Goal: Navigation & Orientation: Find specific page/section

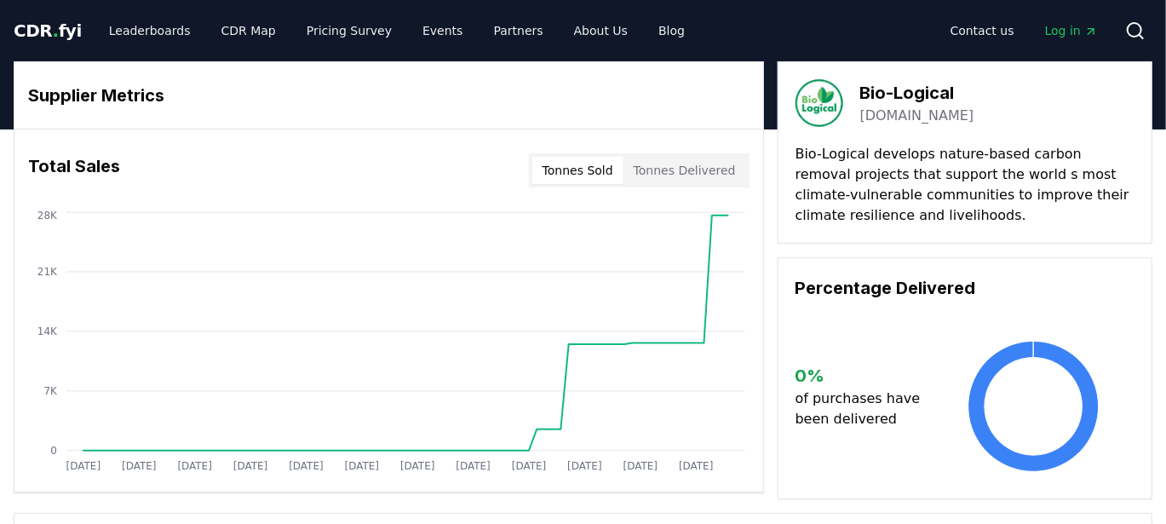
click at [53, 31] on span "." at bounding box center [56, 30] width 6 height 20
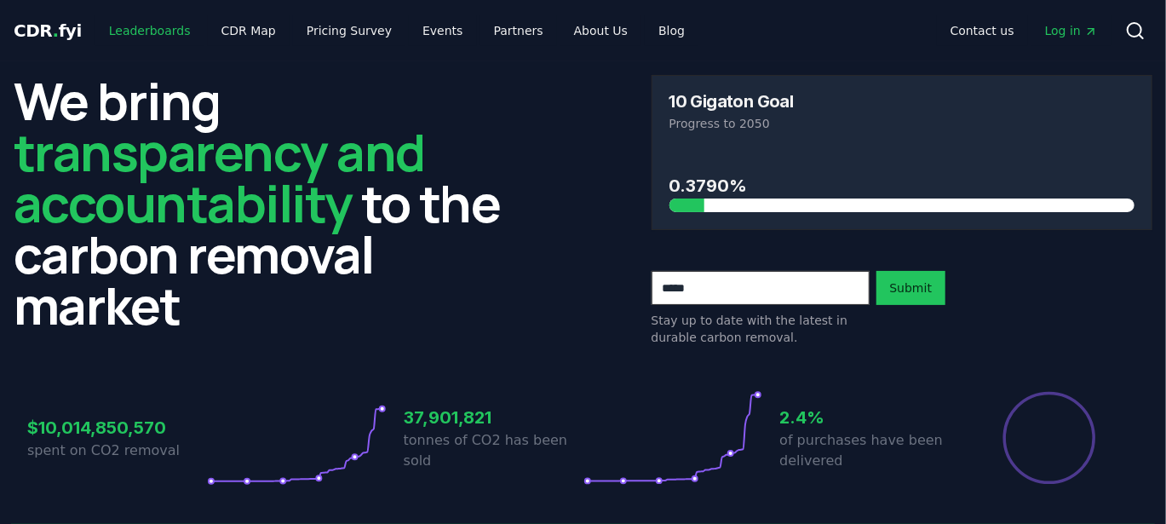
click at [138, 26] on link "Leaderboards" at bounding box center [149, 30] width 109 height 31
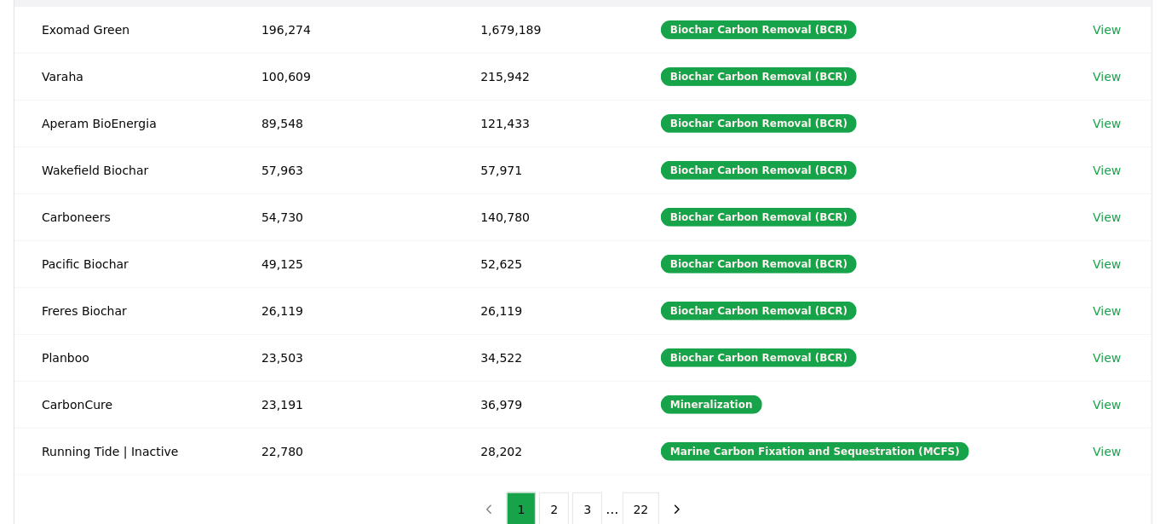
scroll to position [338, 0]
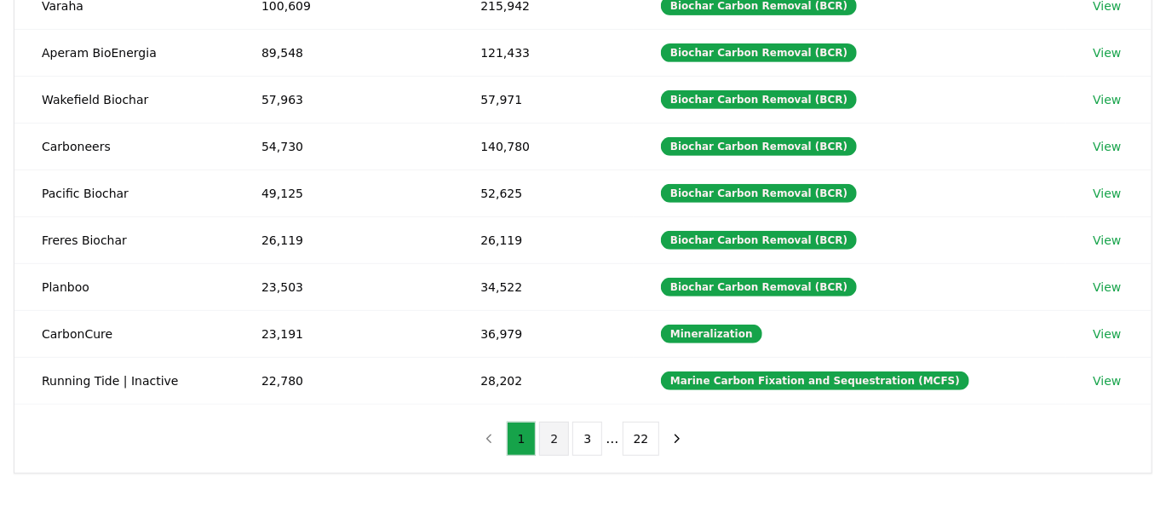
click at [547, 446] on button "2" at bounding box center [554, 439] width 30 height 34
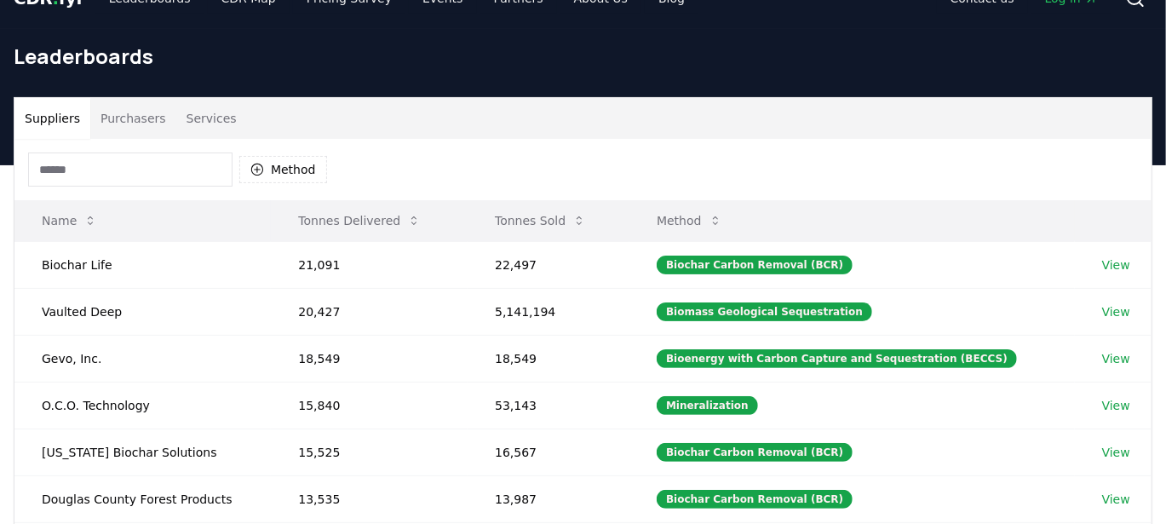
scroll to position [0, 0]
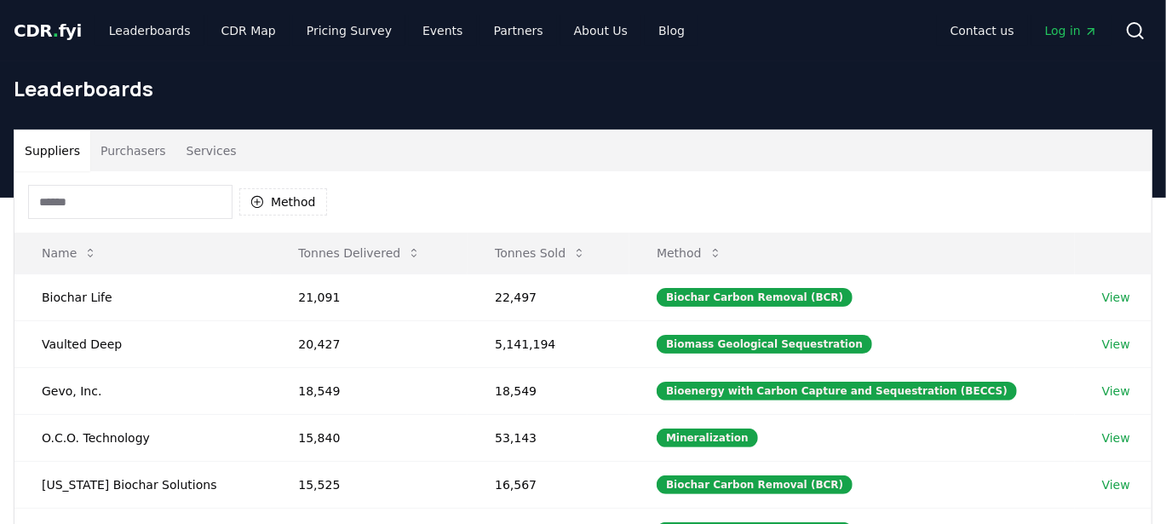
click at [52, 27] on span "CDR . fyi" at bounding box center [48, 30] width 68 height 20
